Goal: Find specific page/section: Find specific page/section

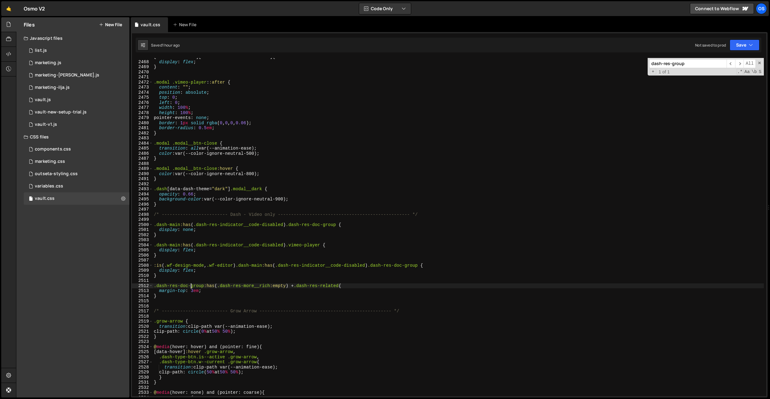
scroll to position [9166, 0]
click at [223, 114] on div "[ data-modal-name ][ data-modal-status = " active " ] { display : flex ; } .mod…" at bounding box center [458, 228] width 611 height 348
type textarea "height: 100%;"
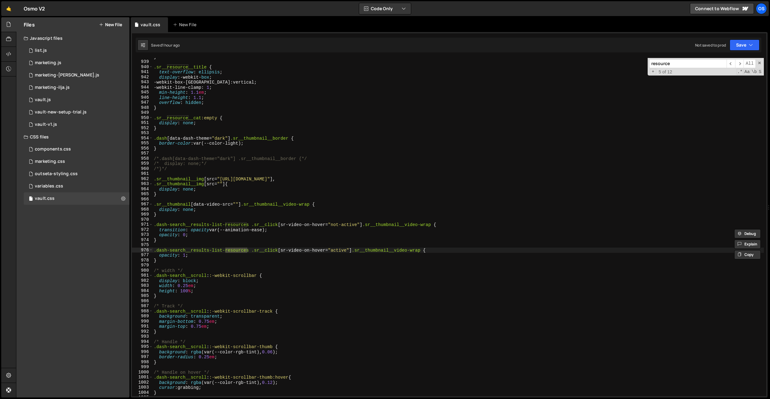
scroll to position [4376, 0]
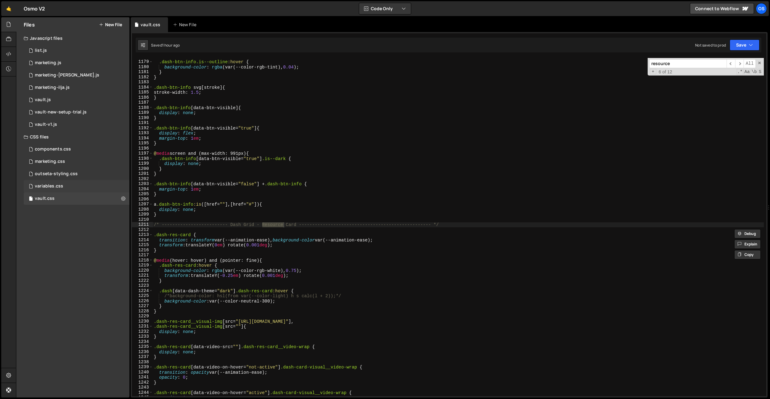
type input "resource"
click at [70, 187] on div "variables.css 0" at bounding box center [77, 186] width 106 height 12
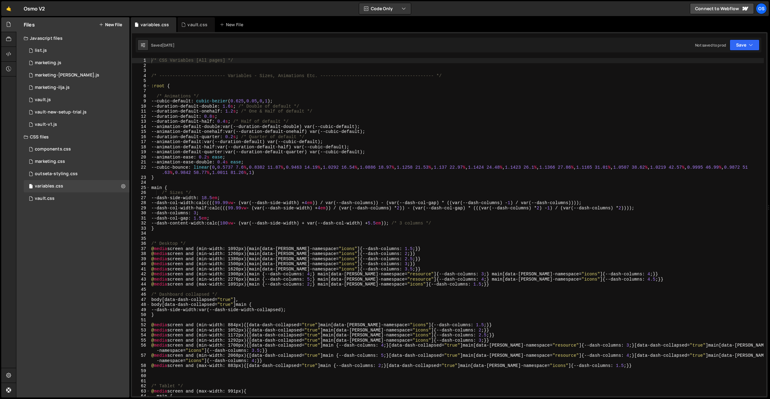
type textarea "--duration-default-double: 1.6s; /* Double of default */"
click at [515, 106] on div "/* CSS Variables [All pages] */ /* ------------------------- Variables - Sizes,…" at bounding box center [456, 232] width 613 height 348
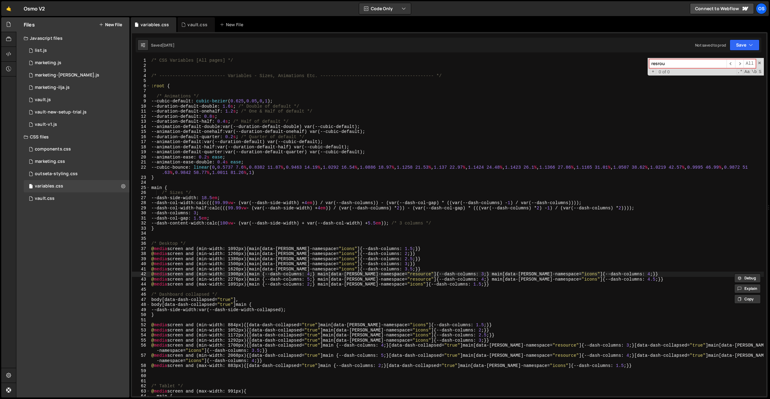
type input "resrou"
type textarea "@media screen and (min-width: 2276px) {main {--dash-columns: 5;} main[data-[PER…"
click at [409, 280] on div "/* CSS Variables [All pages] */ /* ------------------------- Variables - Sizes,…" at bounding box center [456, 232] width 613 height 348
